Goal: Task Accomplishment & Management: Manage account settings

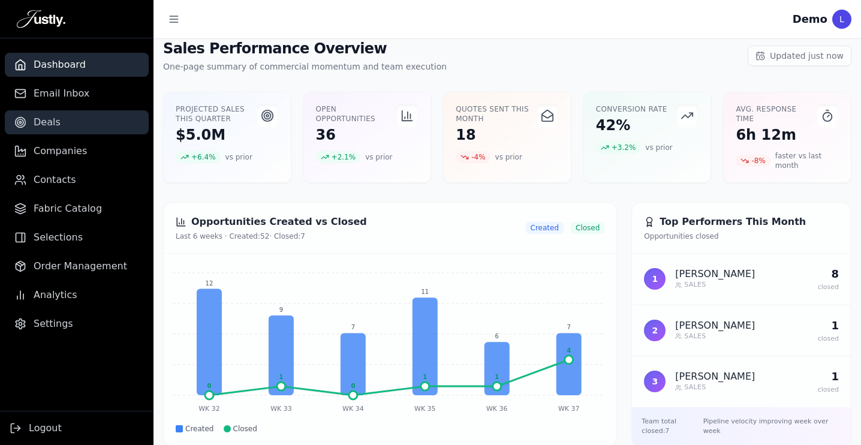
click at [70, 113] on link "Deals" at bounding box center [77, 122] width 144 height 24
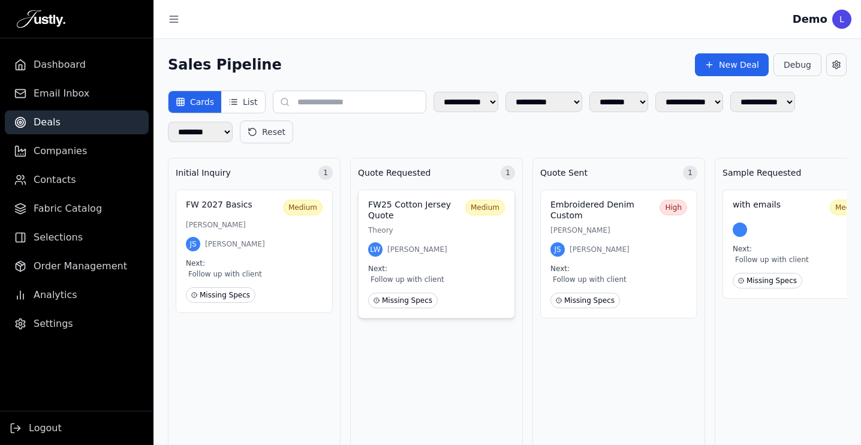
drag, startPoint x: 246, startPoint y: 265, endPoint x: 461, endPoint y: 268, distance: 214.8
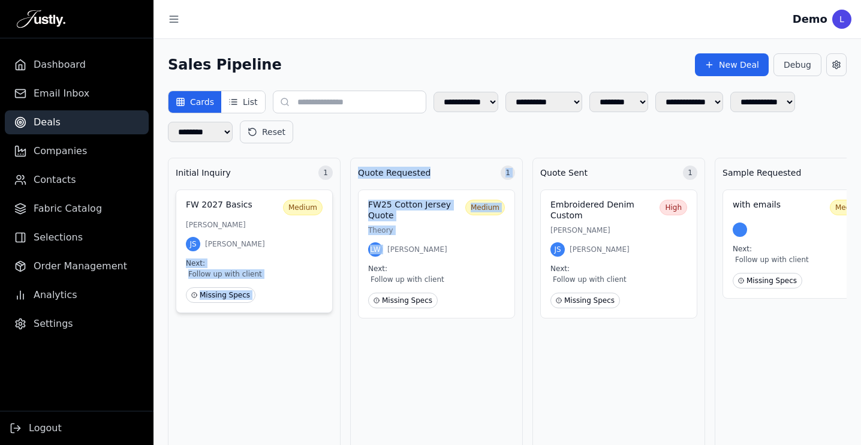
drag, startPoint x: 452, startPoint y: 237, endPoint x: 314, endPoint y: 256, distance: 138.7
click at [242, 103] on button "List" at bounding box center [242, 102] width 43 height 22
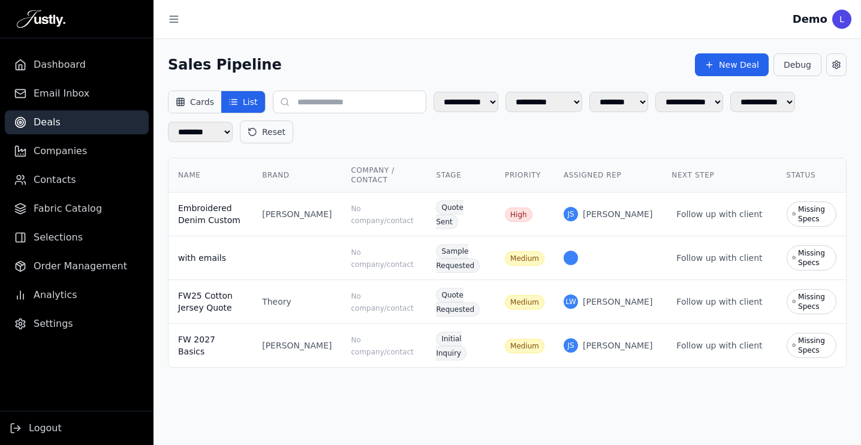
click at [191, 104] on button "Cards" at bounding box center [195, 102] width 53 height 22
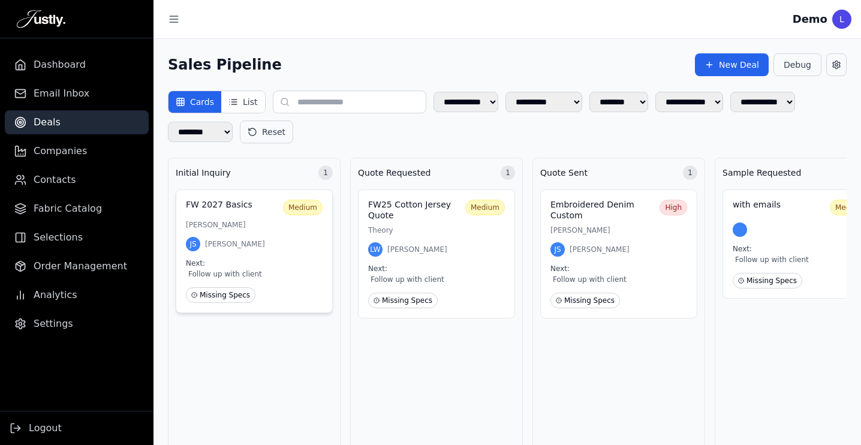
click at [286, 259] on div "Next: Follow up with client" at bounding box center [254, 270] width 137 height 22
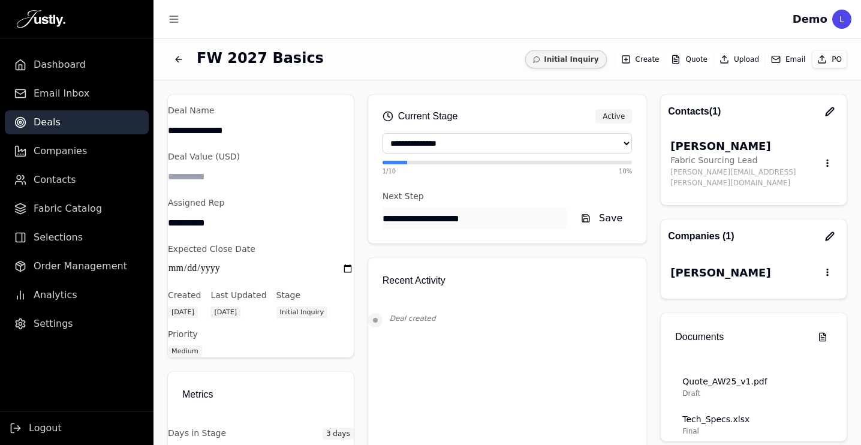
click at [494, 140] on select "**********" at bounding box center [508, 143] width 250 height 20
click at [828, 232] on icon "button" at bounding box center [830, 237] width 10 height 10
click at [831, 108] on icon "button" at bounding box center [830, 111] width 8 height 8
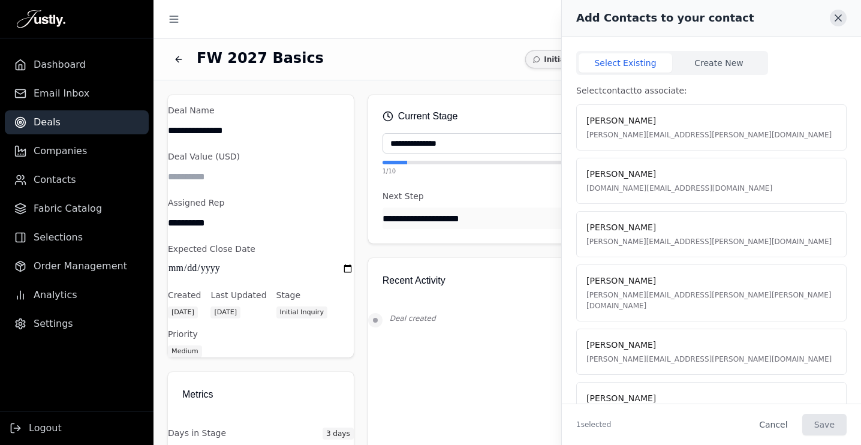
click at [834, 16] on icon at bounding box center [839, 18] width 12 height 12
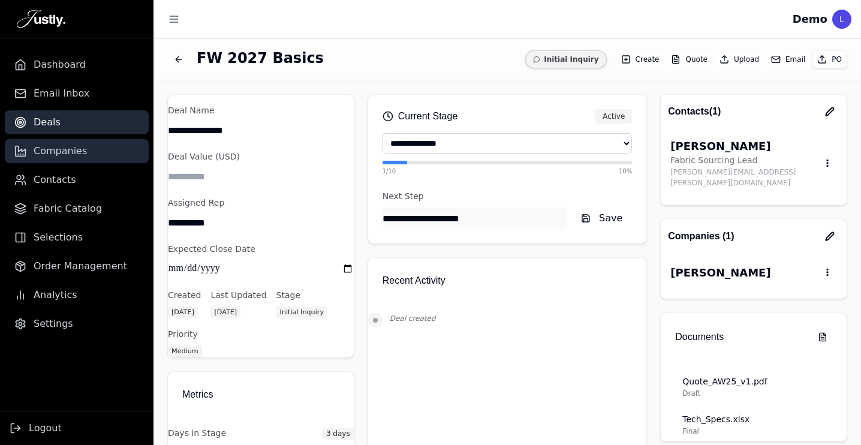
click at [67, 157] on span "Companies" at bounding box center [60, 151] width 53 height 14
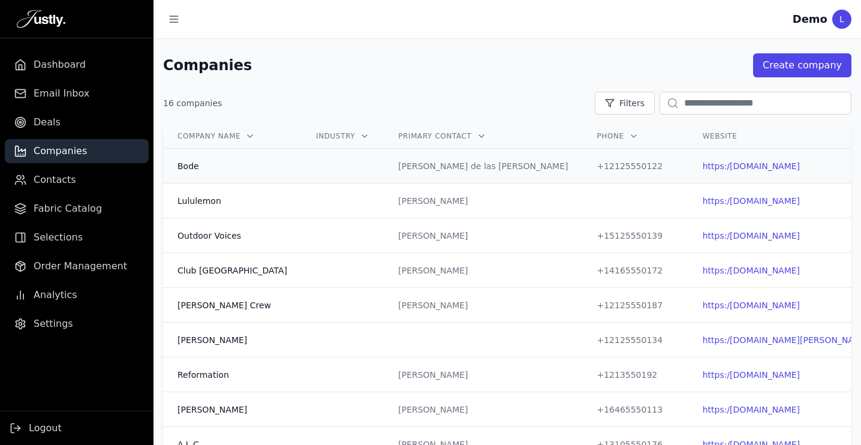
click at [483, 160] on div "[PERSON_NAME] de las [PERSON_NAME]" at bounding box center [483, 166] width 170 height 12
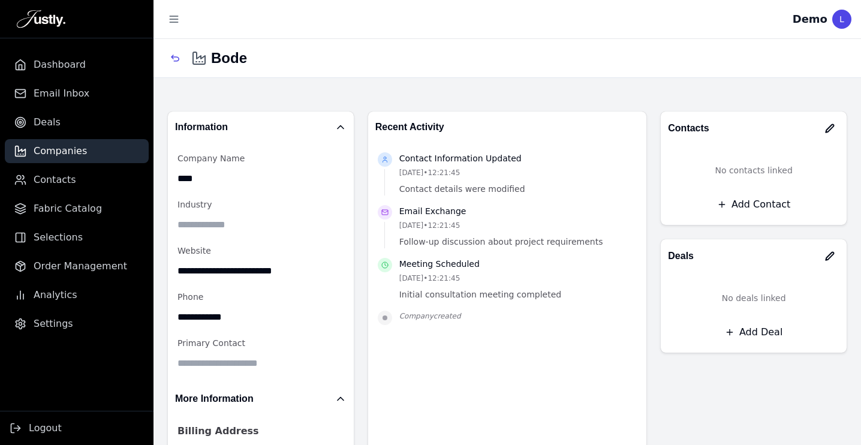
click at [831, 131] on icon "button" at bounding box center [830, 129] width 10 height 10
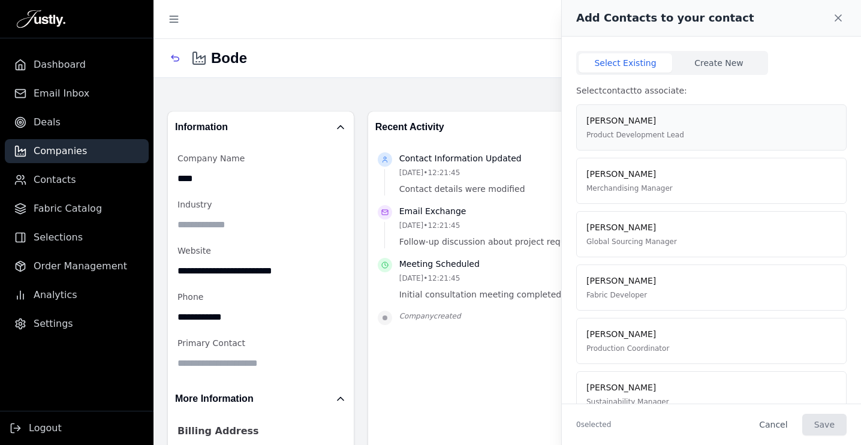
click at [685, 132] on div "[PERSON_NAME] Product Development Lead" at bounding box center [712, 128] width 250 height 26
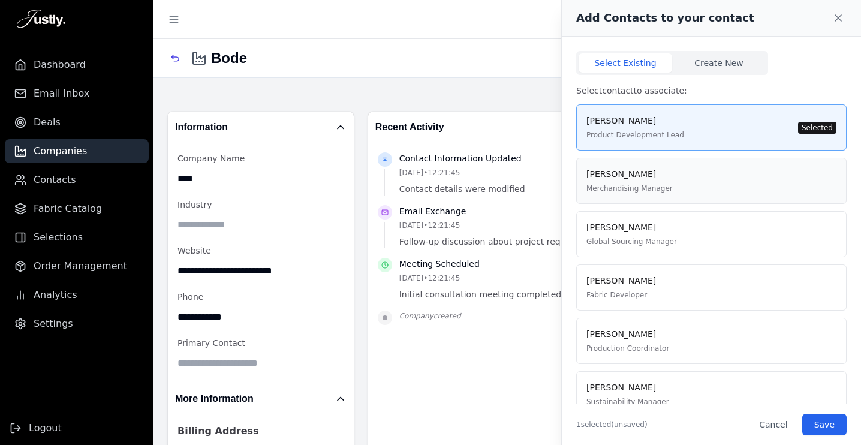
click at [696, 181] on div "[PERSON_NAME] Merchandising Manager" at bounding box center [712, 181] width 250 height 26
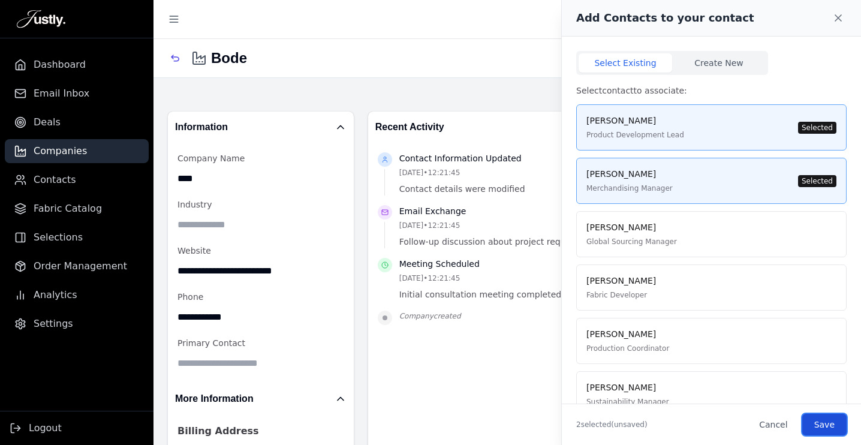
click at [836, 429] on button "Save" at bounding box center [825, 425] width 44 height 22
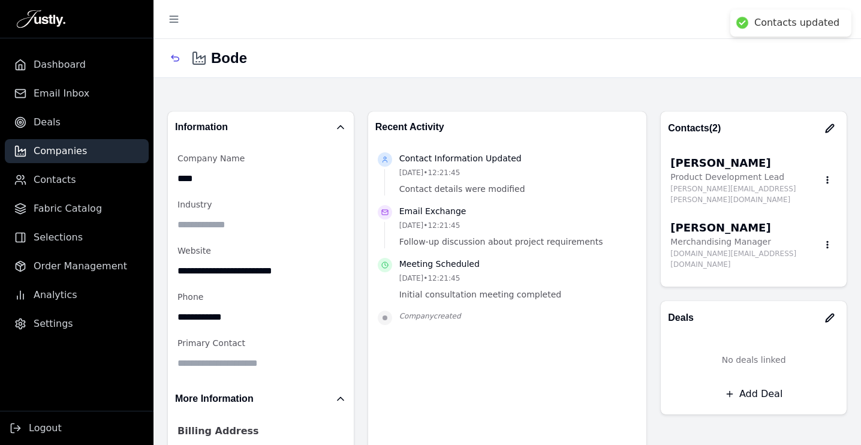
click at [754, 383] on button "Add Deal" at bounding box center [754, 394] width 167 height 22
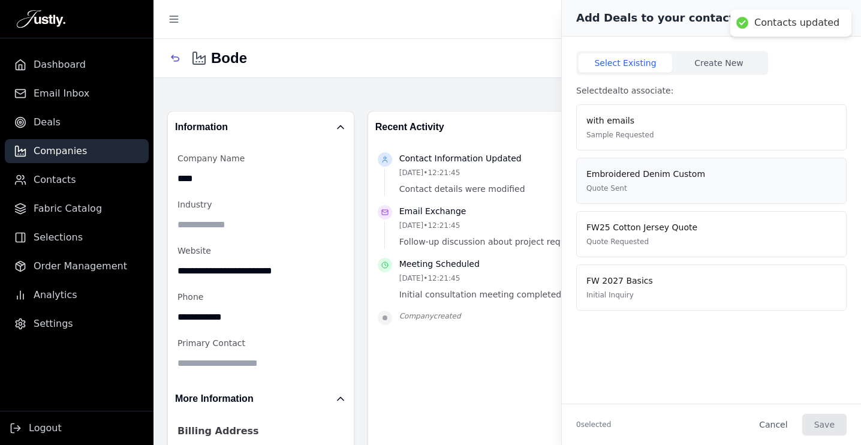
click at [702, 188] on div "Embroidered Denim Custom Quote Sent" at bounding box center [712, 181] width 250 height 26
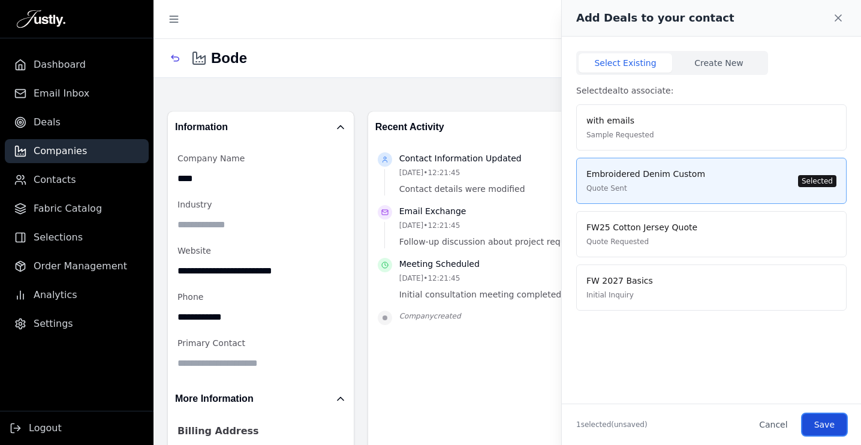
click at [828, 426] on button "Save" at bounding box center [825, 425] width 44 height 22
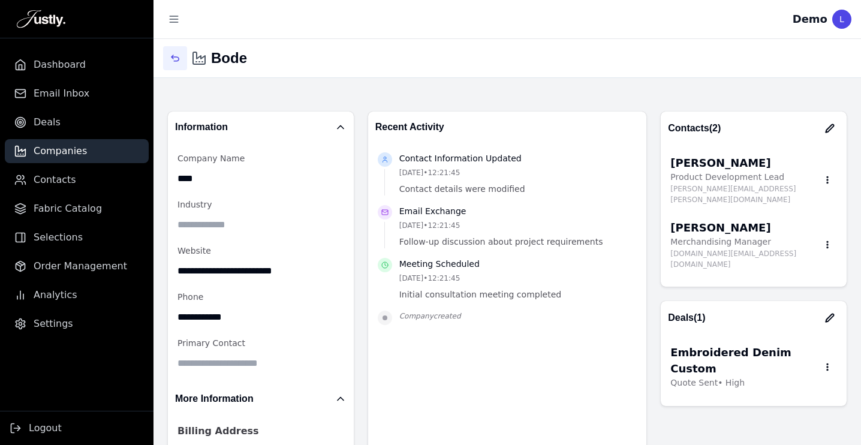
click at [178, 58] on icon "button" at bounding box center [175, 58] width 10 height 10
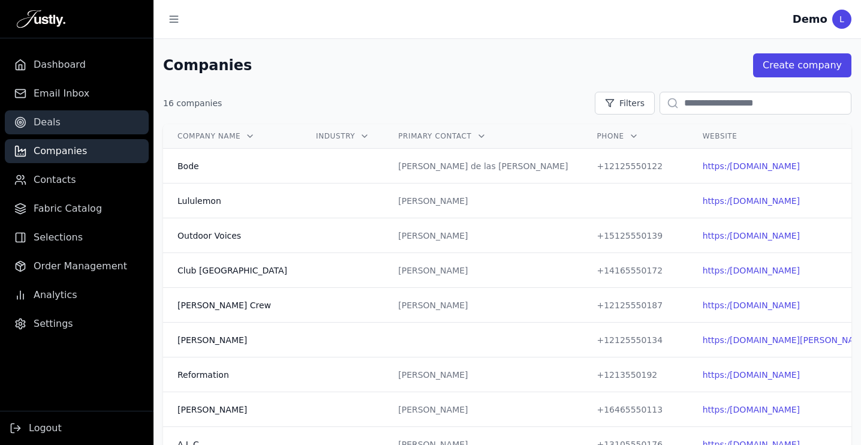
click at [55, 126] on span "Deals" at bounding box center [47, 122] width 27 height 14
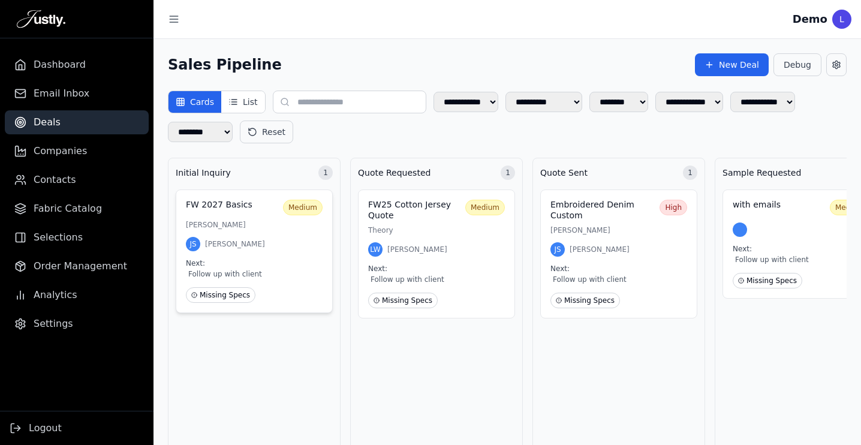
click at [280, 247] on div "JS [PERSON_NAME]" at bounding box center [254, 244] width 137 height 14
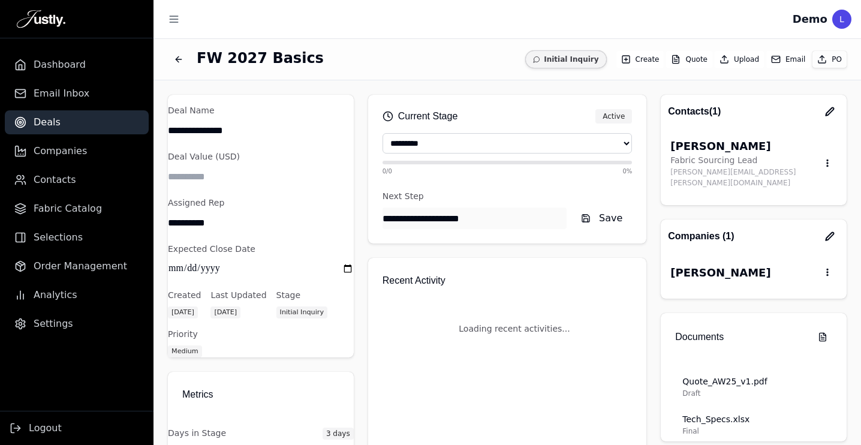
click at [280, 247] on div "**********" at bounding box center [508, 261] width 708 height 445
select select "**********"
click at [174, 53] on button "Back to deals" at bounding box center [179, 60] width 22 height 22
